Goal: Task Accomplishment & Management: Complete application form

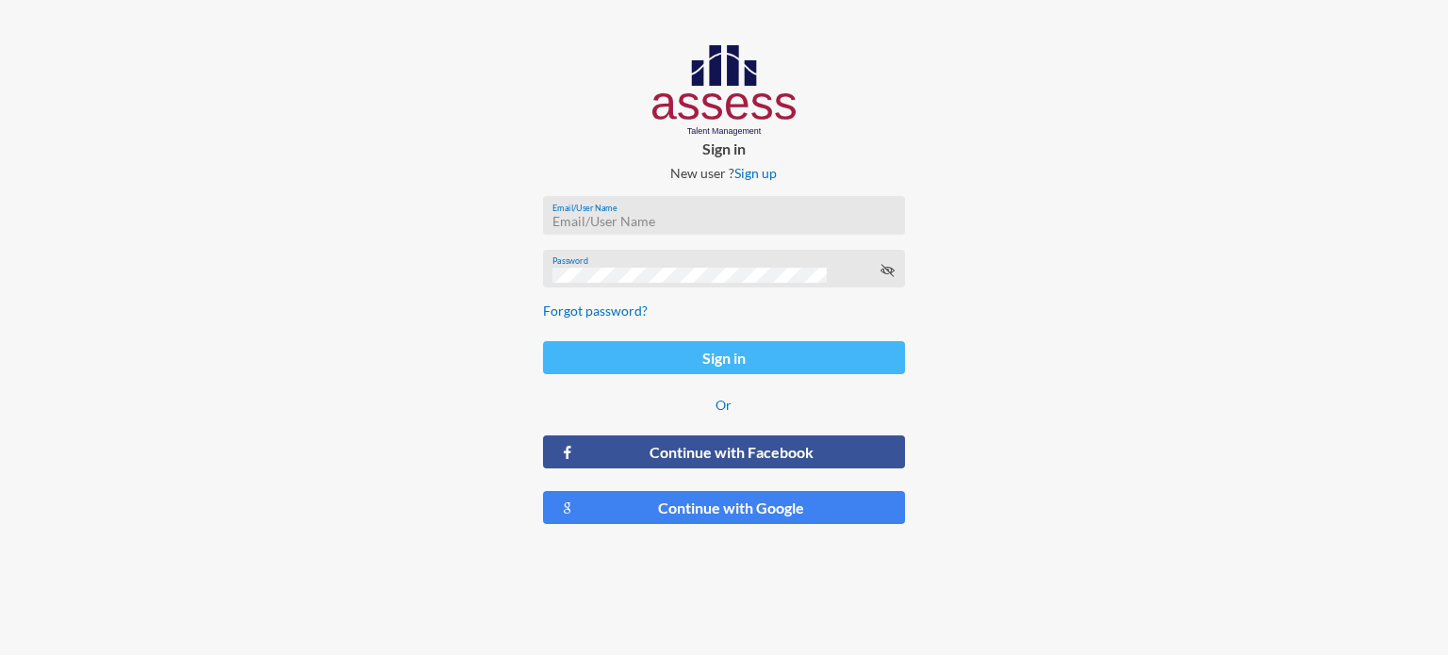
type input "[EMAIL_ADDRESS][DOMAIN_NAME]"
click at [768, 362] on button "Sign in" at bounding box center [724, 357] width 362 height 33
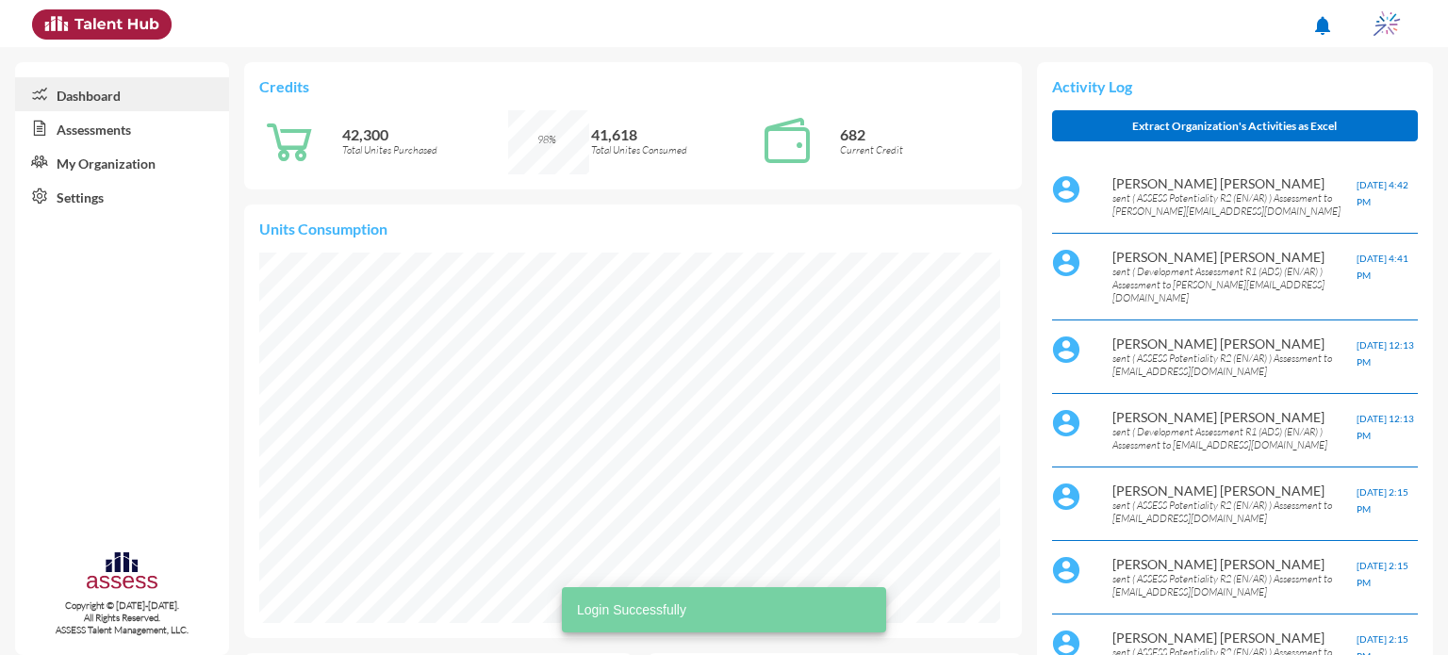
scroll to position [170, 339]
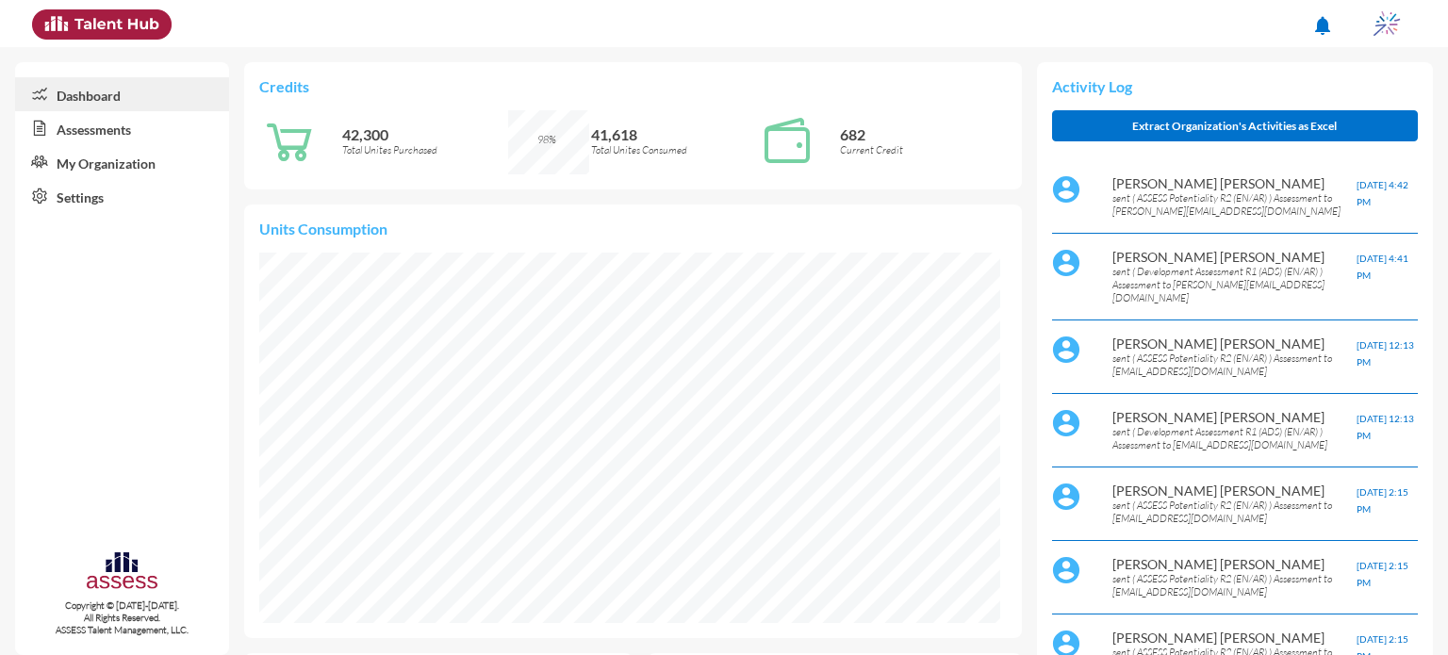
click at [151, 133] on link "Assessments" at bounding box center [122, 128] width 214 height 34
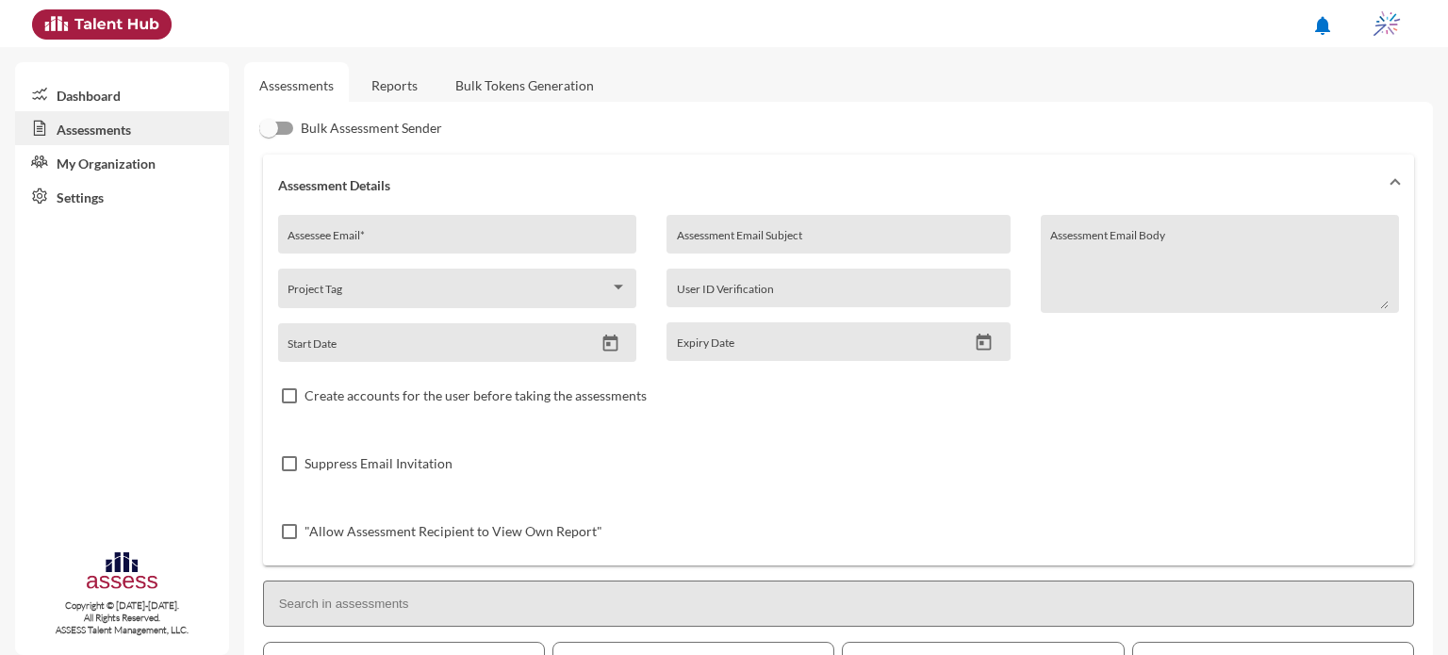
click at [404, 233] on div "Assessee Email *" at bounding box center [456, 239] width 338 height 28
type input "A"
type input "i"
type input "[EMAIL_ADDRESS][DOMAIN_NAME]"
click at [760, 239] on input "Assessment Email Subject" at bounding box center [838, 241] width 323 height 15
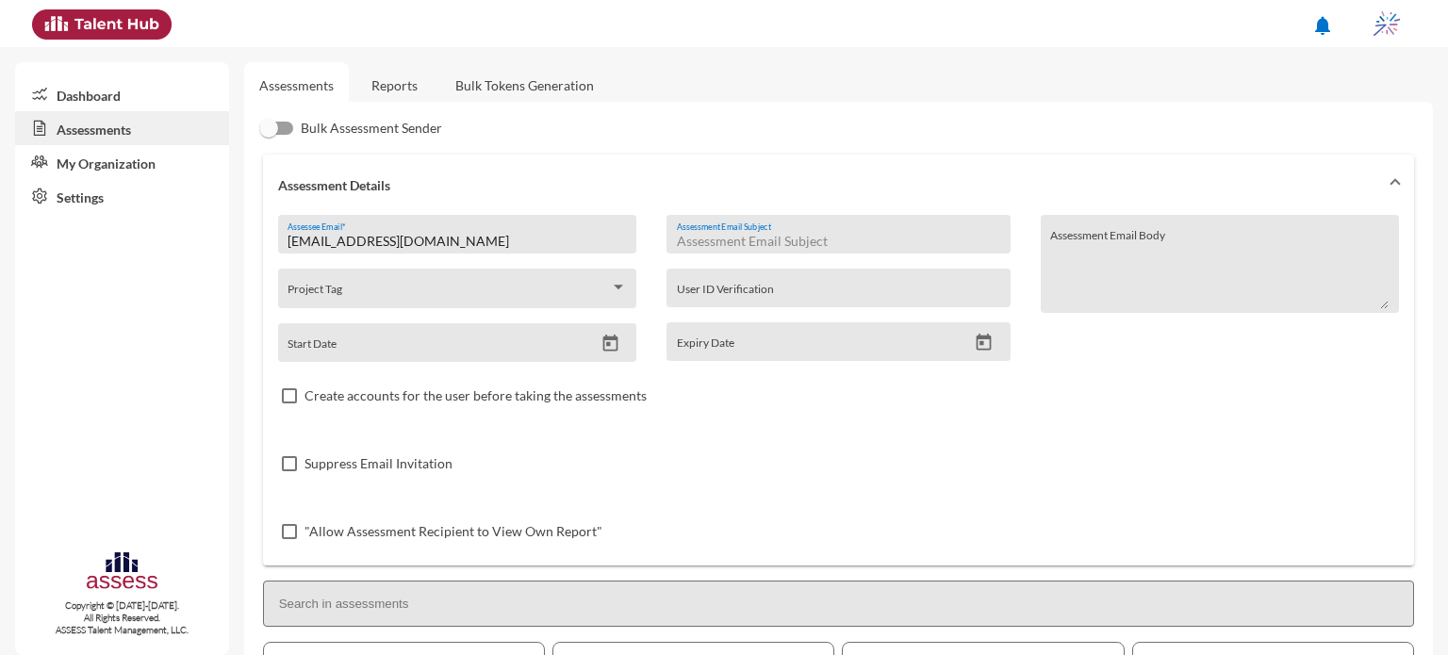
type input "O"
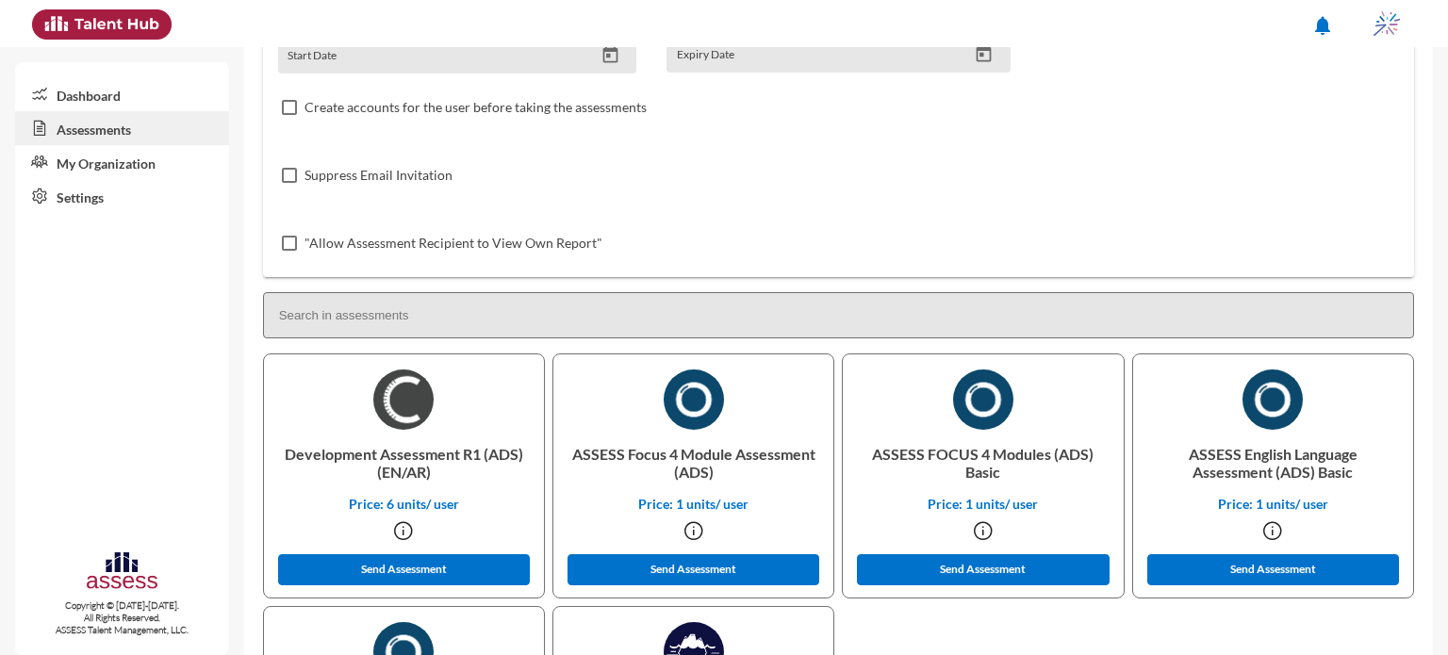
scroll to position [293, 0]
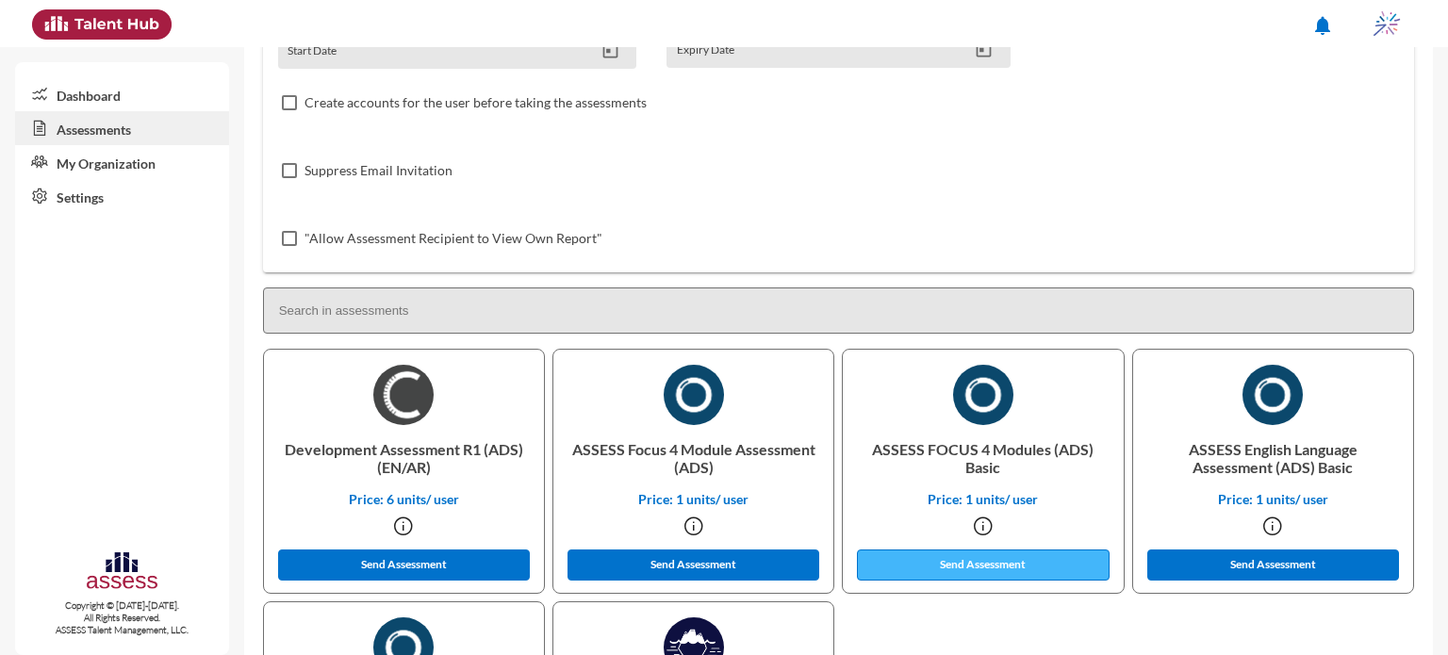
click at [941, 565] on button "Send Assessment" at bounding box center [983, 564] width 253 height 31
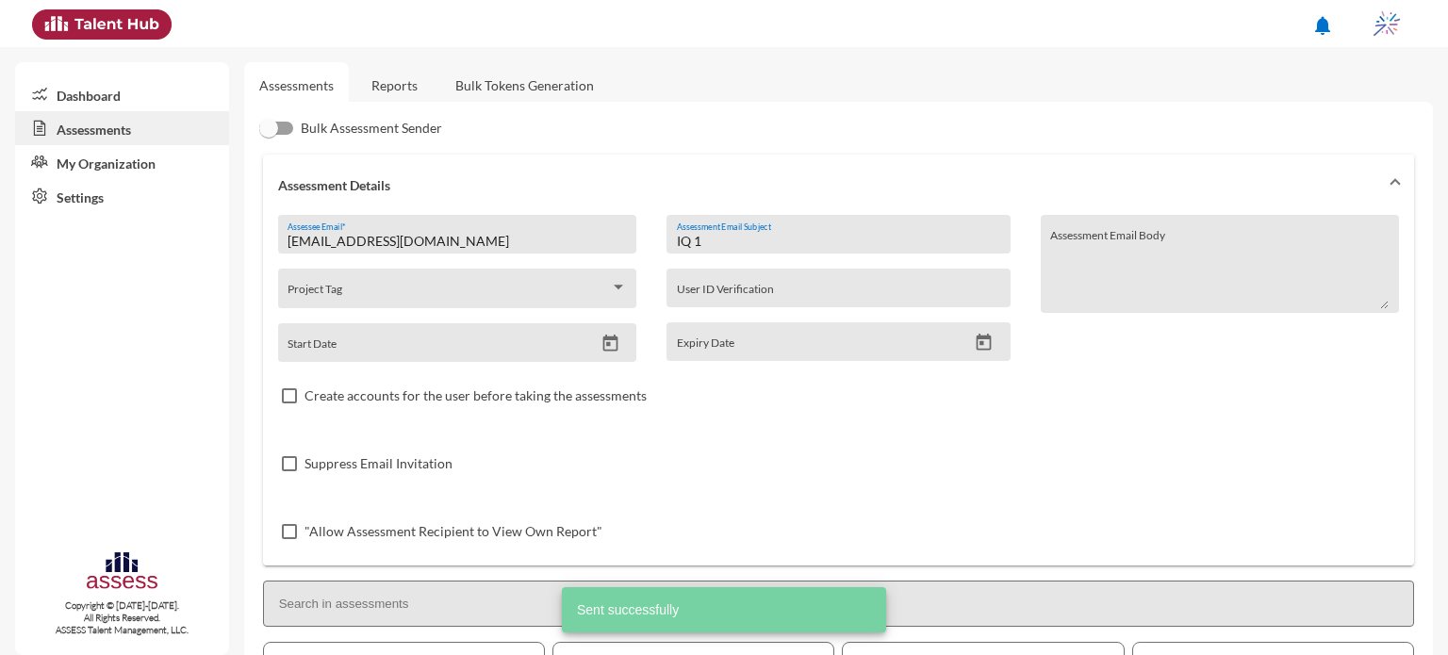
scroll to position [0, 0]
drag, startPoint x: 758, startPoint y: 244, endPoint x: 609, endPoint y: 252, distance: 149.1
click at [609, 252] on div "[EMAIL_ADDRESS][DOMAIN_NAME] Assessee Email * Project Tag Start Date IQ 1 Asses…" at bounding box center [838, 390] width 1121 height 351
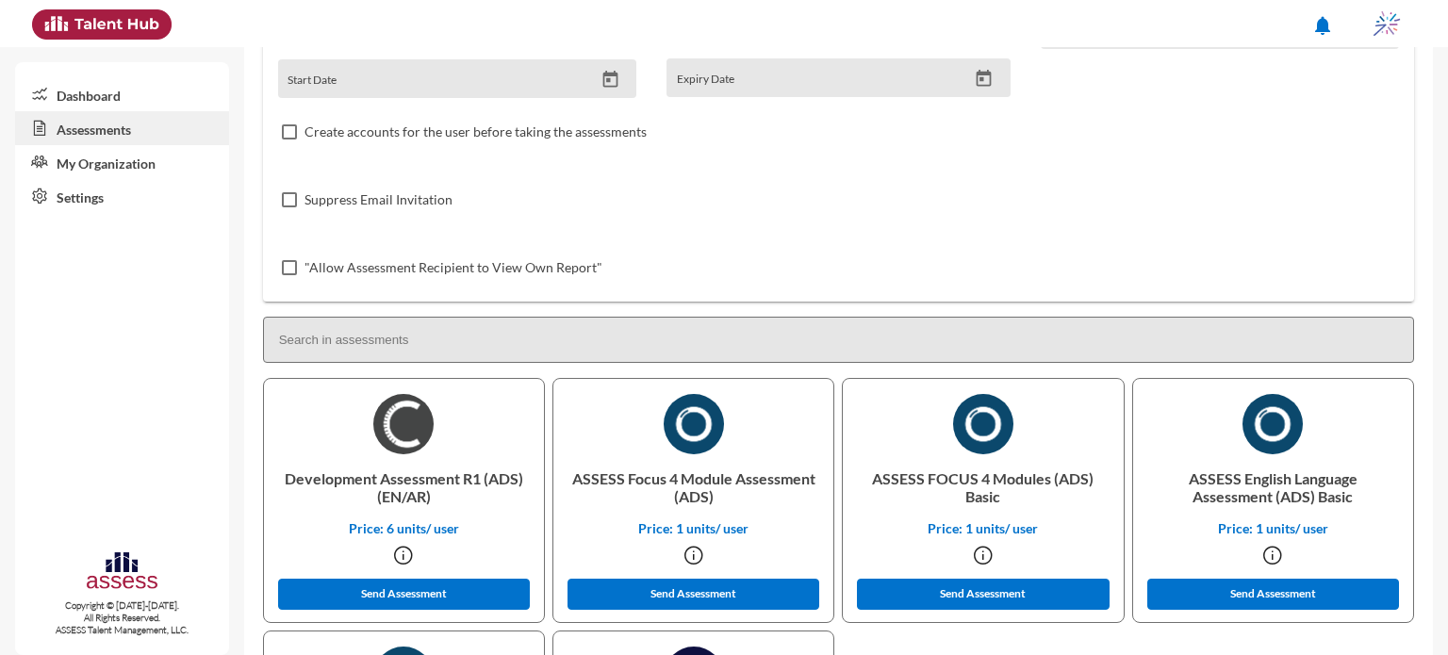
scroll to position [264, 0]
click at [1008, 599] on button "Send Assessment" at bounding box center [983, 594] width 253 height 31
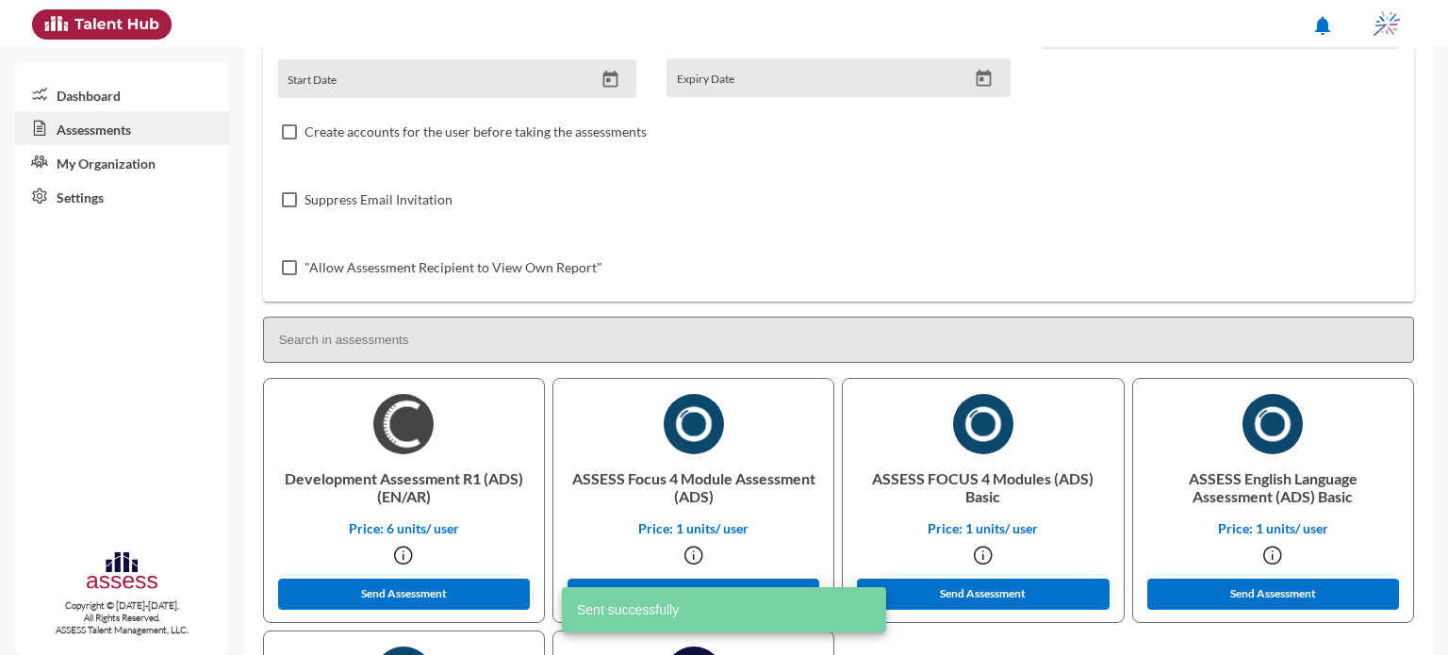
scroll to position [0, 0]
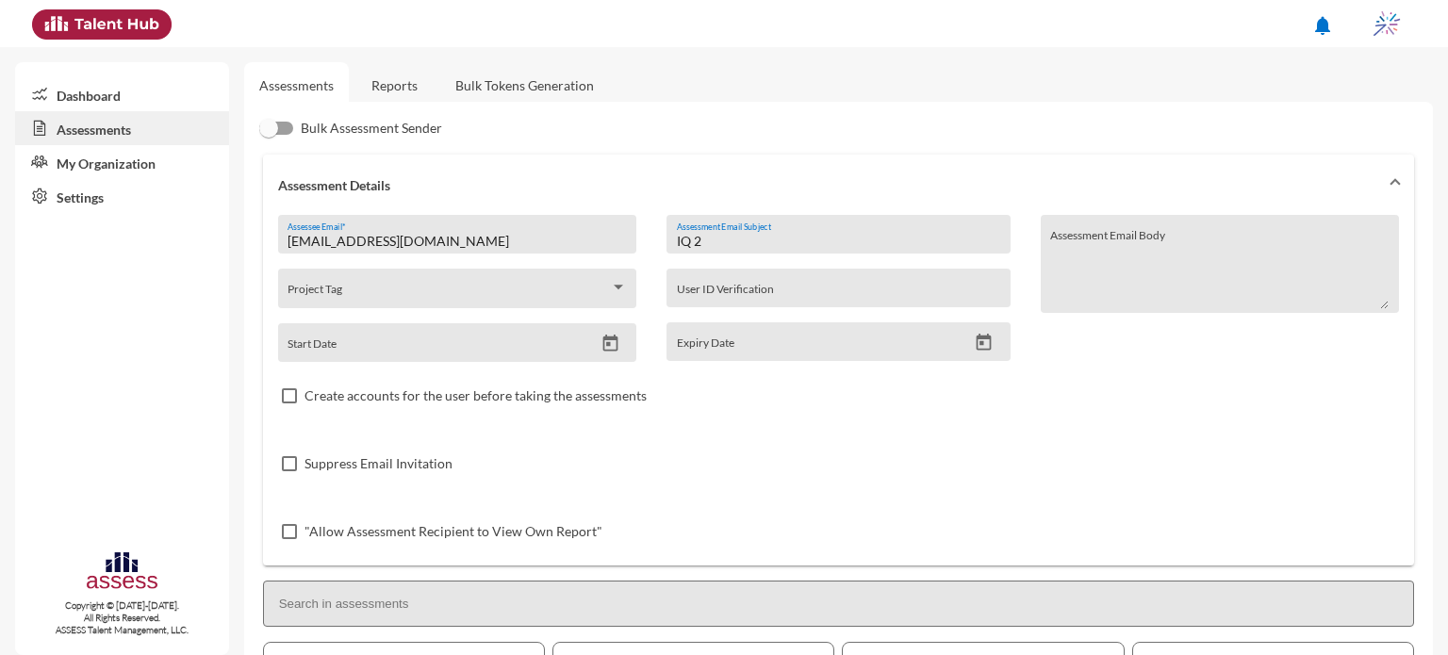
drag, startPoint x: 751, startPoint y: 234, endPoint x: 598, endPoint y: 239, distance: 153.7
click at [598, 239] on div "[EMAIL_ADDRESS][DOMAIN_NAME] Assessee Email * Project Tag Start Date IQ 2 Asses…" at bounding box center [838, 390] width 1121 height 351
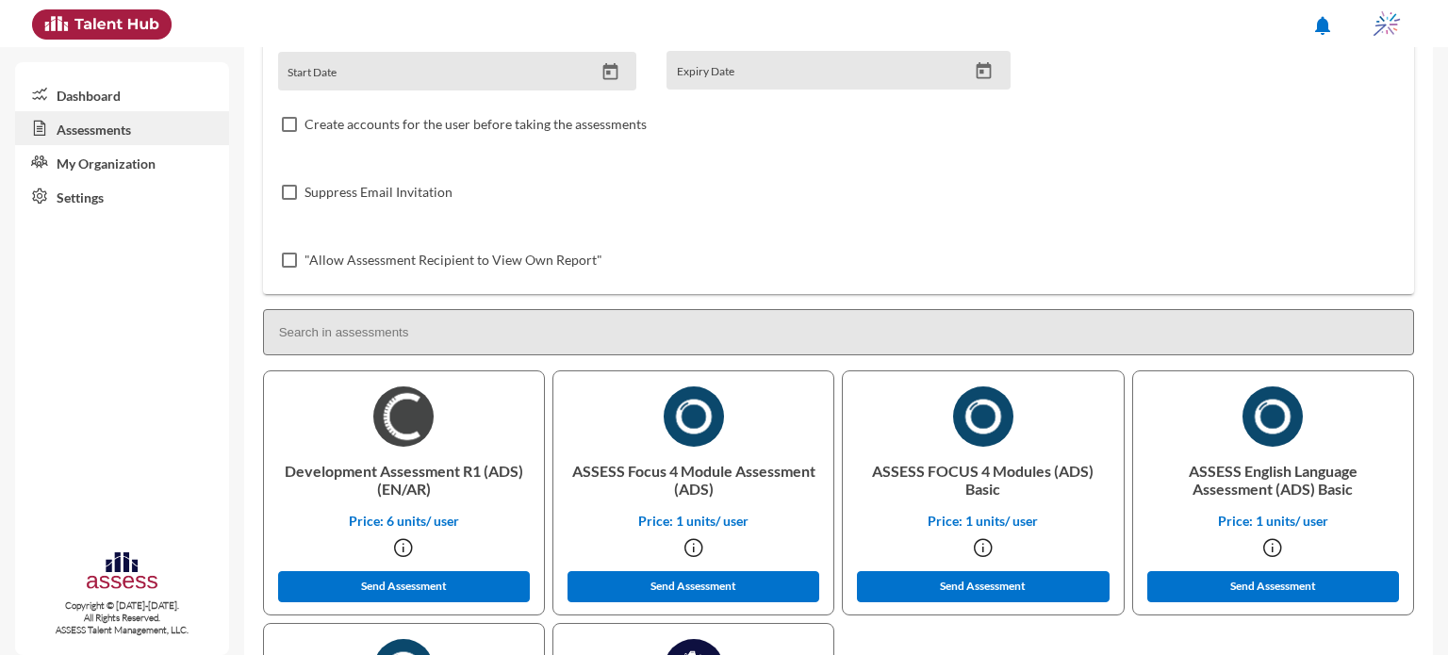
scroll to position [279, 0]
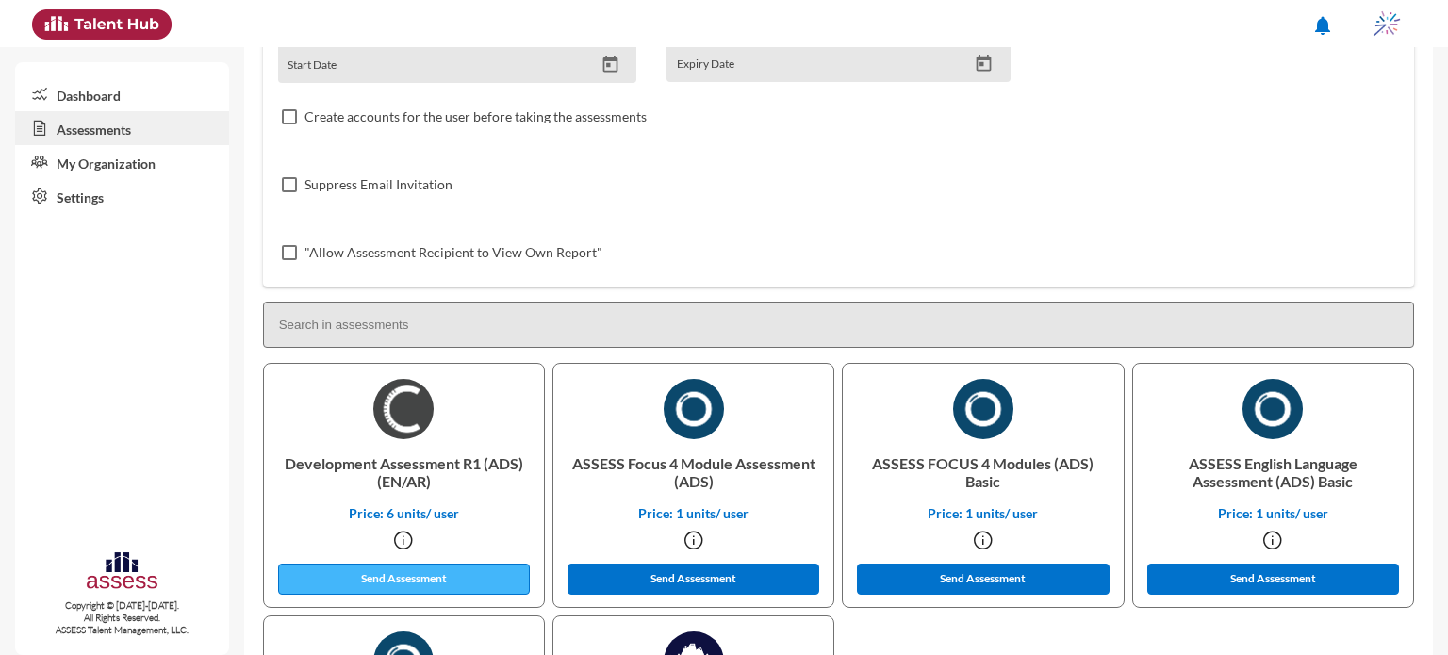
click at [488, 571] on button "Send Assessment" at bounding box center [404, 579] width 253 height 31
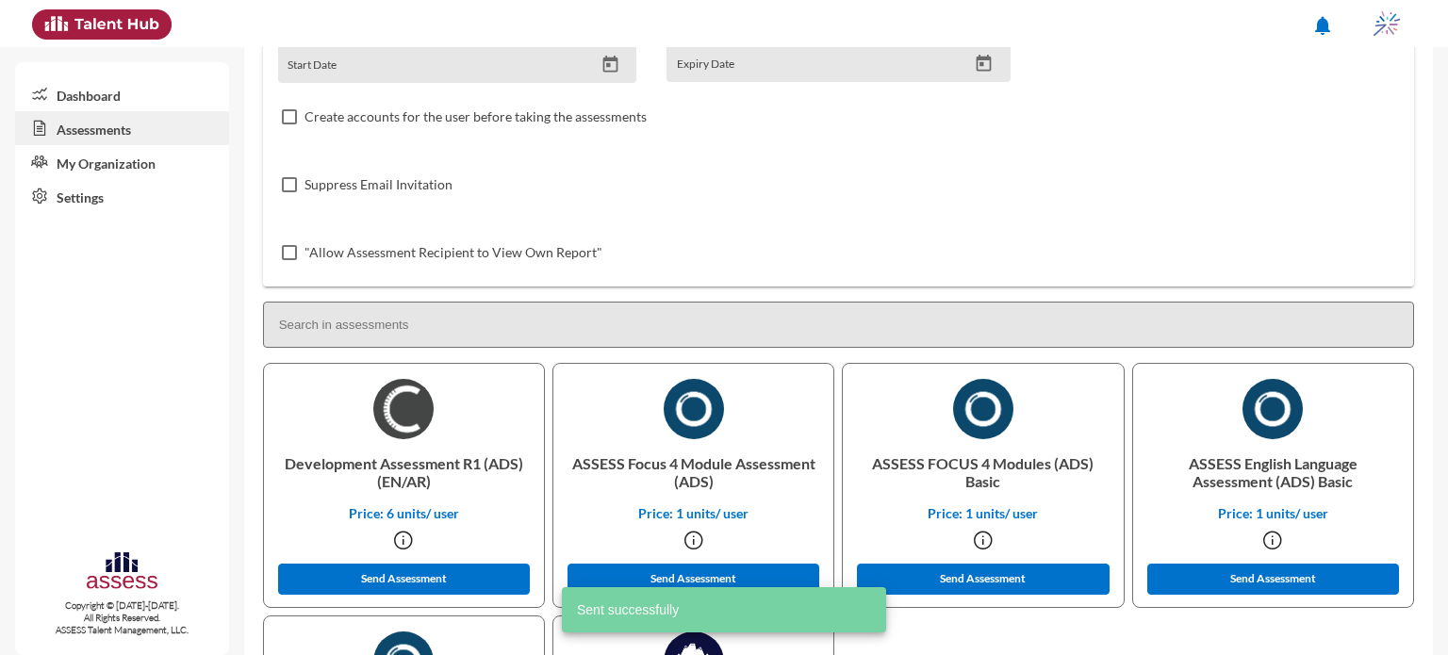
scroll to position [0, 0]
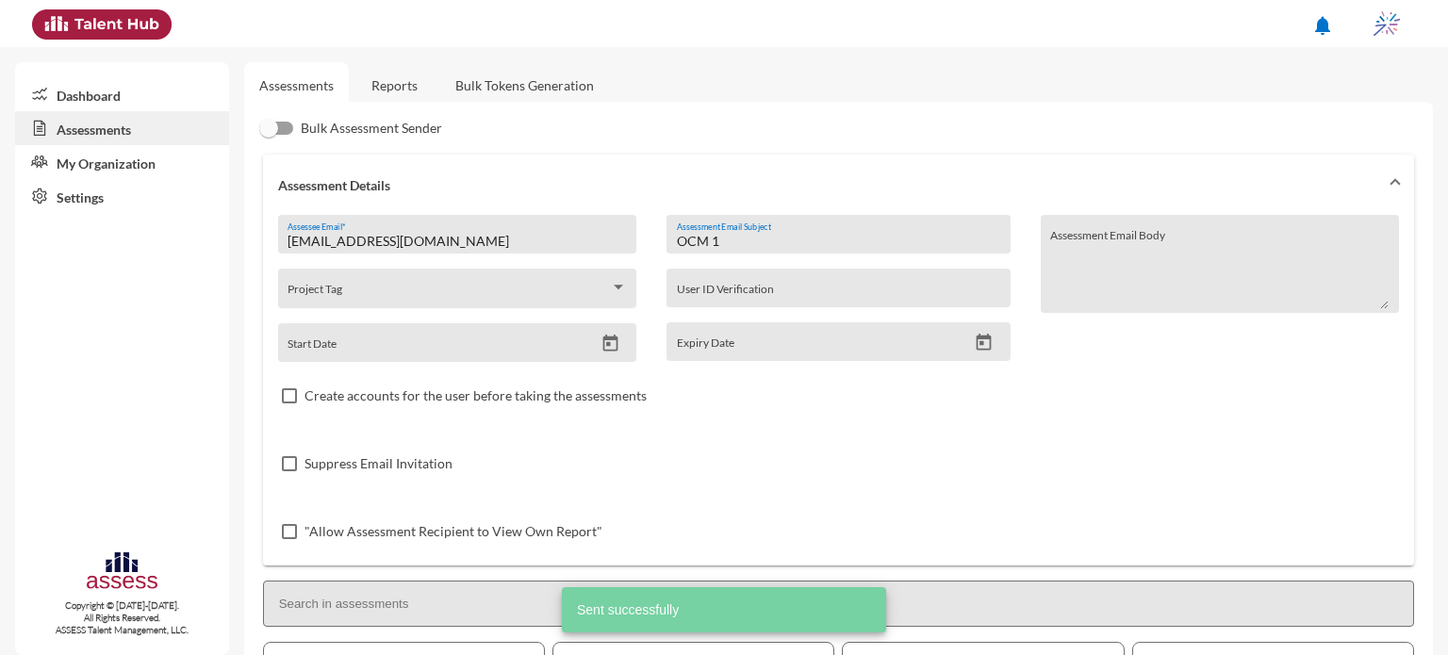
click at [738, 244] on input "OCM 1" at bounding box center [838, 241] width 323 height 15
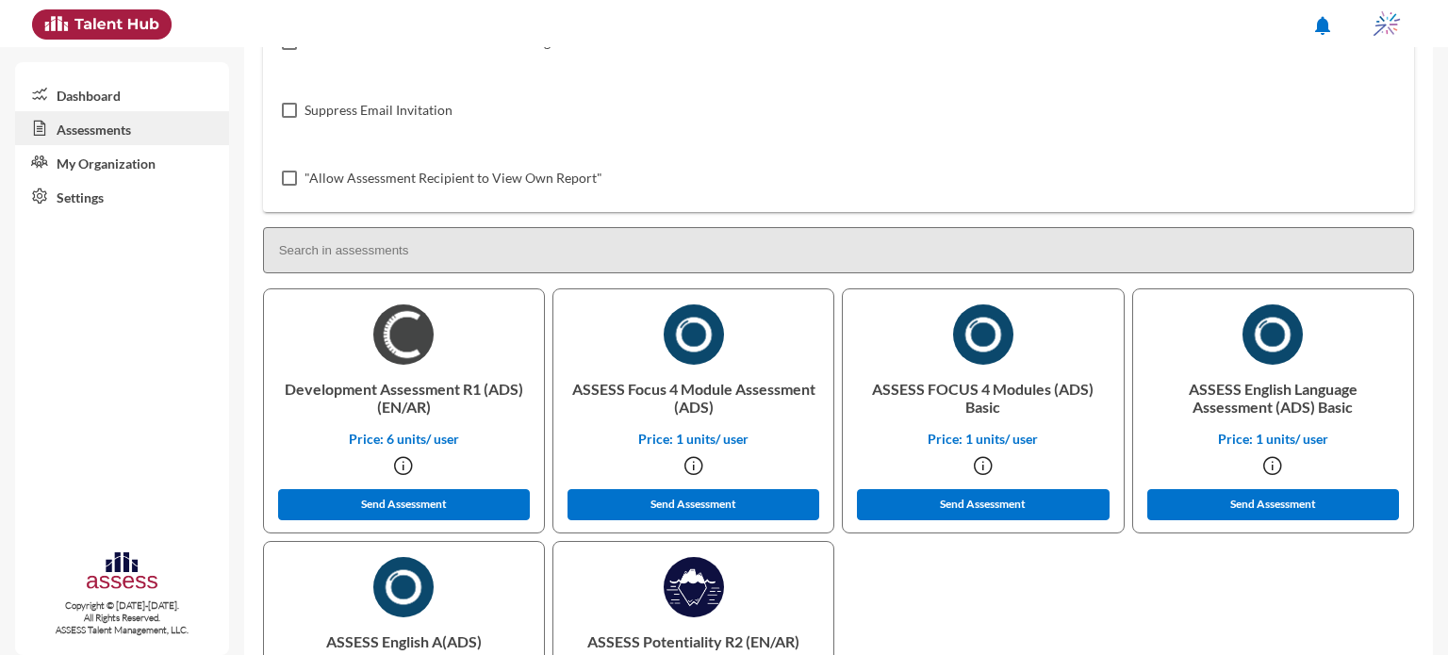
scroll to position [357, 0]
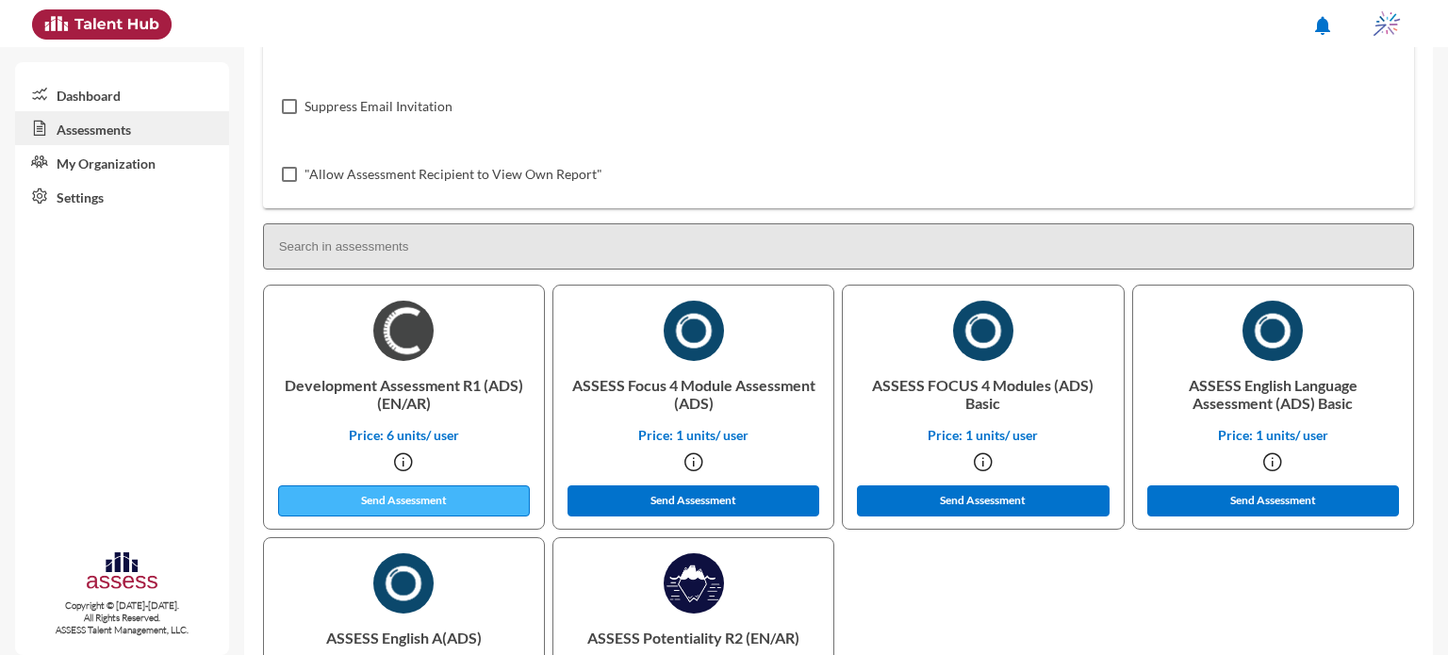
type input "OCM 2"
click at [461, 510] on button "Send Assessment" at bounding box center [404, 500] width 253 height 31
click at [1071, 106] on div "Suppress Email Invitation" at bounding box center [838, 107] width 1121 height 68
